Goal: Task Accomplishment & Management: Use online tool/utility

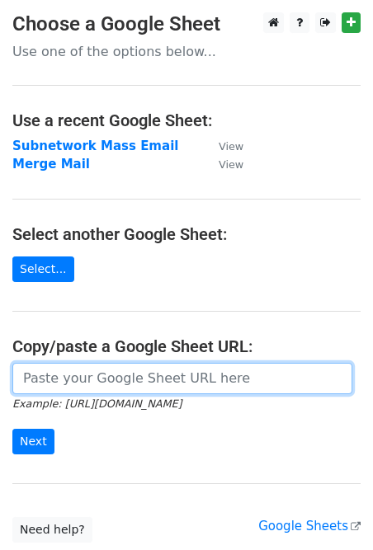
click at [99, 382] on input "url" at bounding box center [182, 378] width 340 height 31
paste input "[URL][DOMAIN_NAME]"
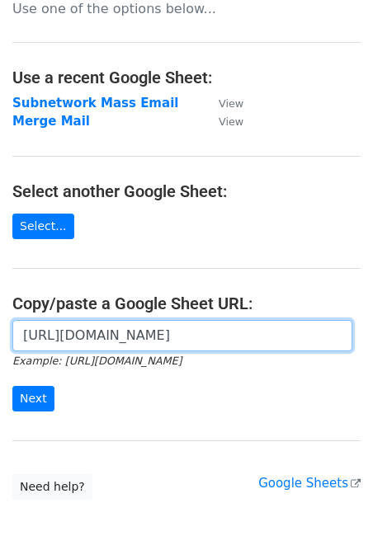
scroll to position [47, 0]
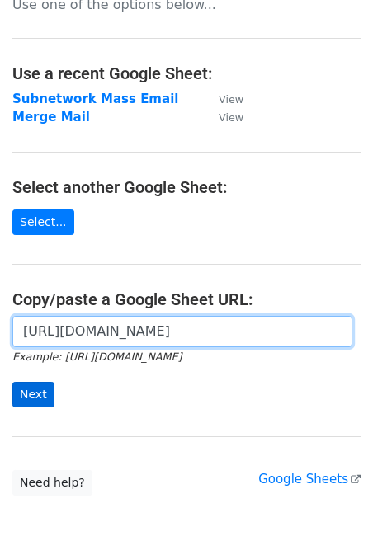
type input "[URL][DOMAIN_NAME]"
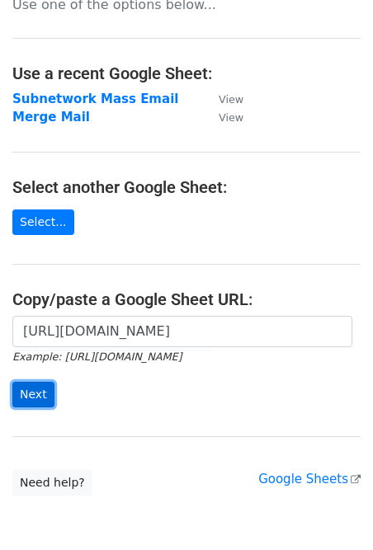
click at [37, 392] on input "Next" at bounding box center [33, 395] width 42 height 26
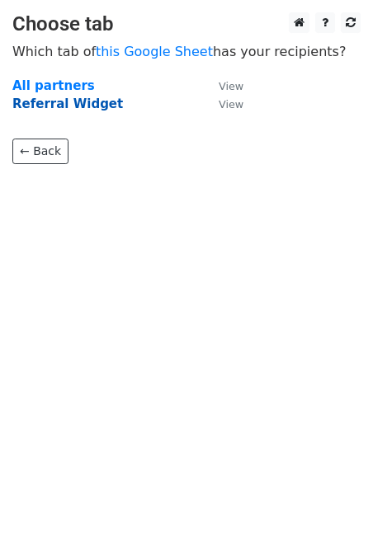
click at [80, 106] on strong "Referral Widget" at bounding box center [67, 103] width 111 height 15
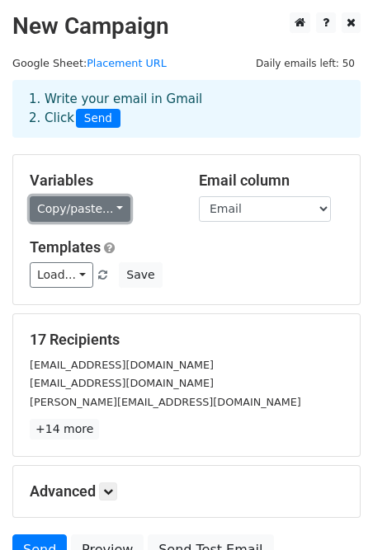
click at [116, 206] on link "Copy/paste..." at bounding box center [80, 209] width 101 height 26
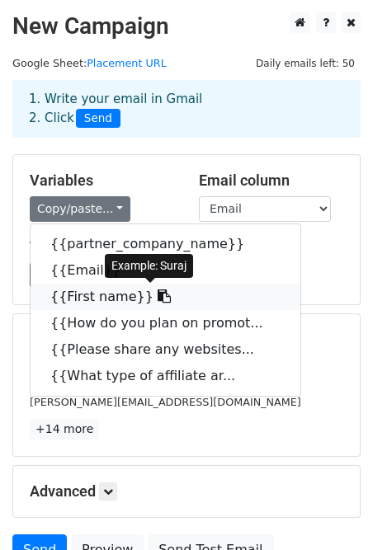
click at [158, 299] on icon at bounding box center [164, 295] width 13 height 13
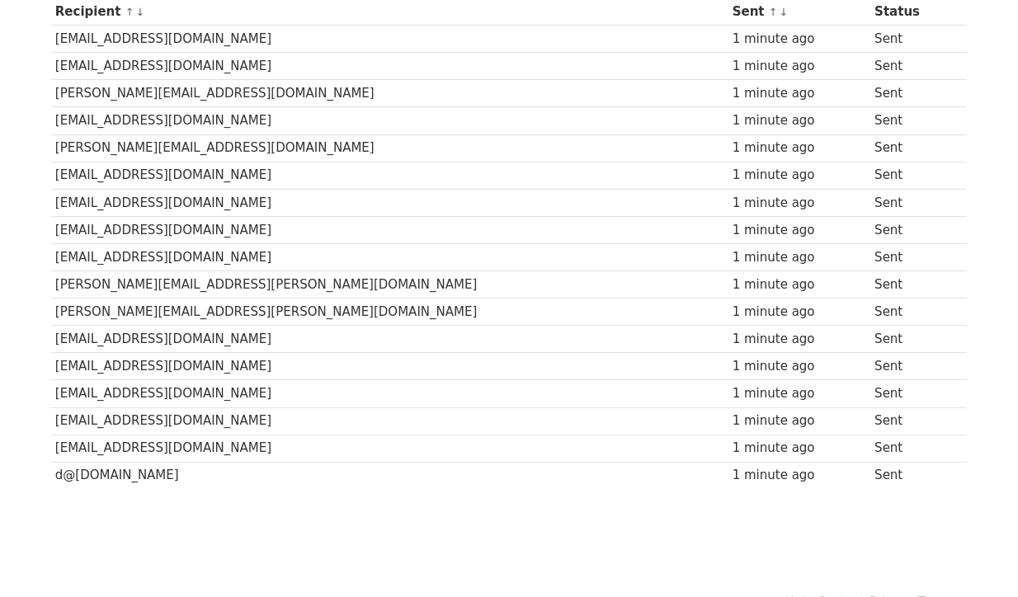
scroll to position [288, 0]
